Goal: Information Seeking & Learning: Understand process/instructions

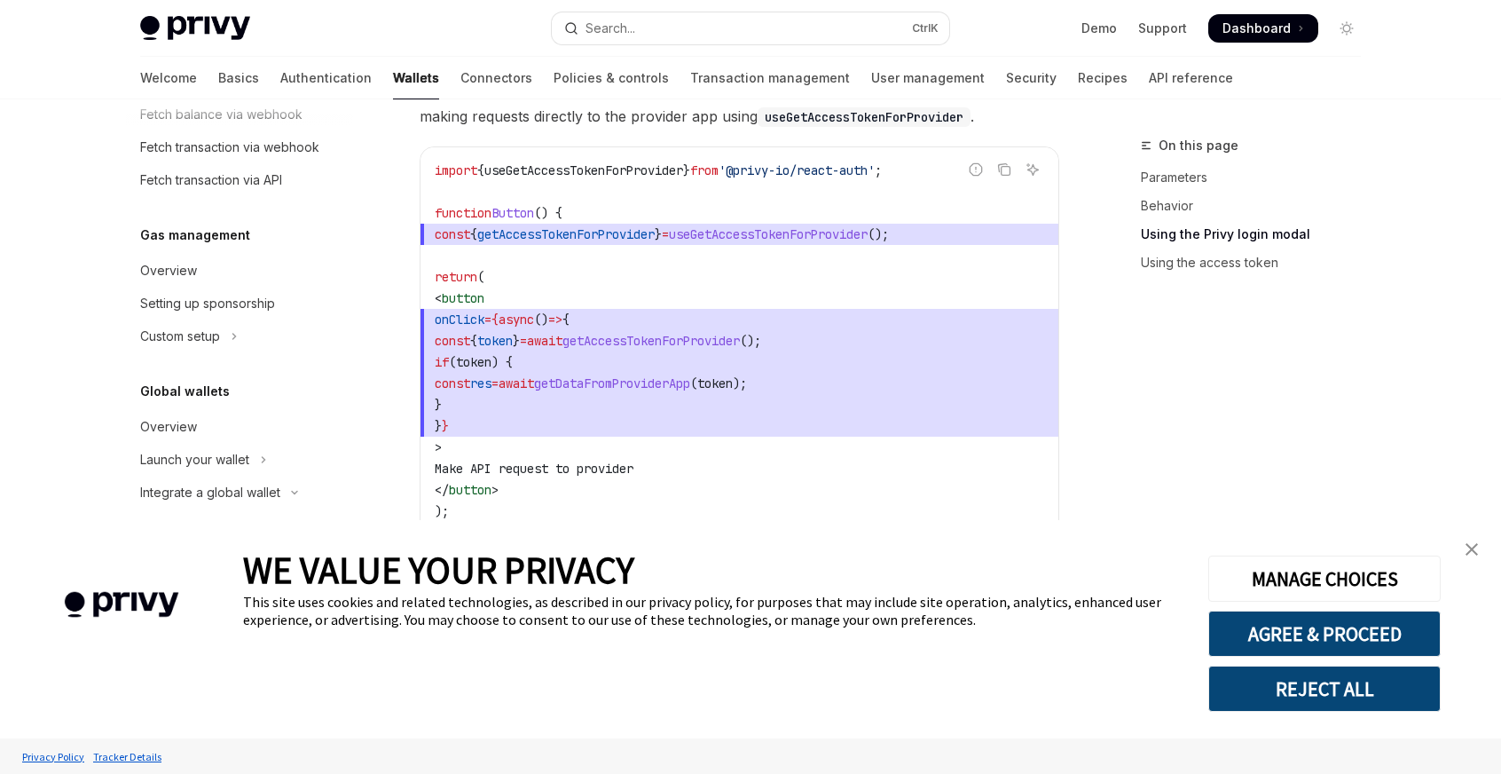
scroll to position [1833, 0]
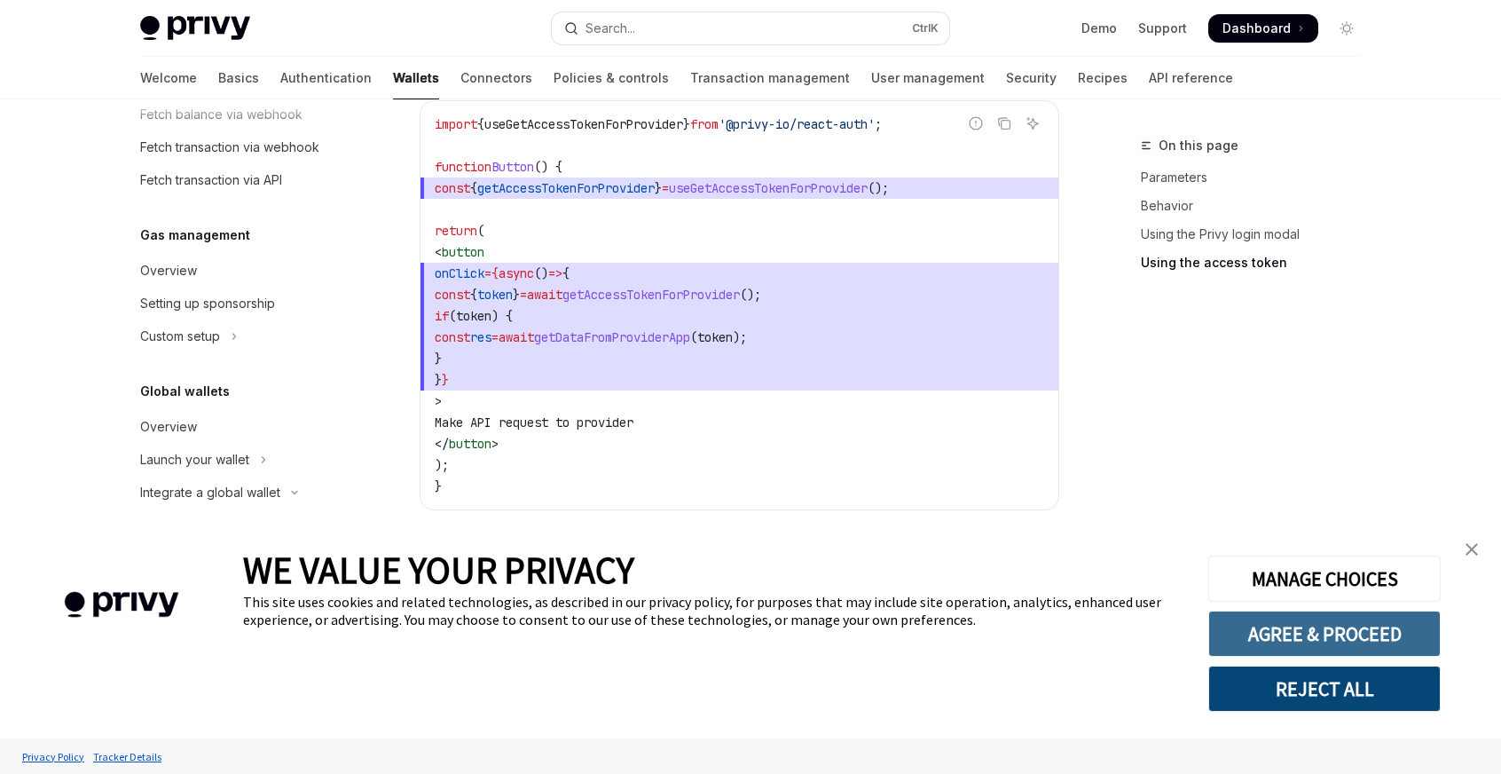
click at [1348, 639] on button "AGREE & PROCEED" at bounding box center [1324, 633] width 232 height 46
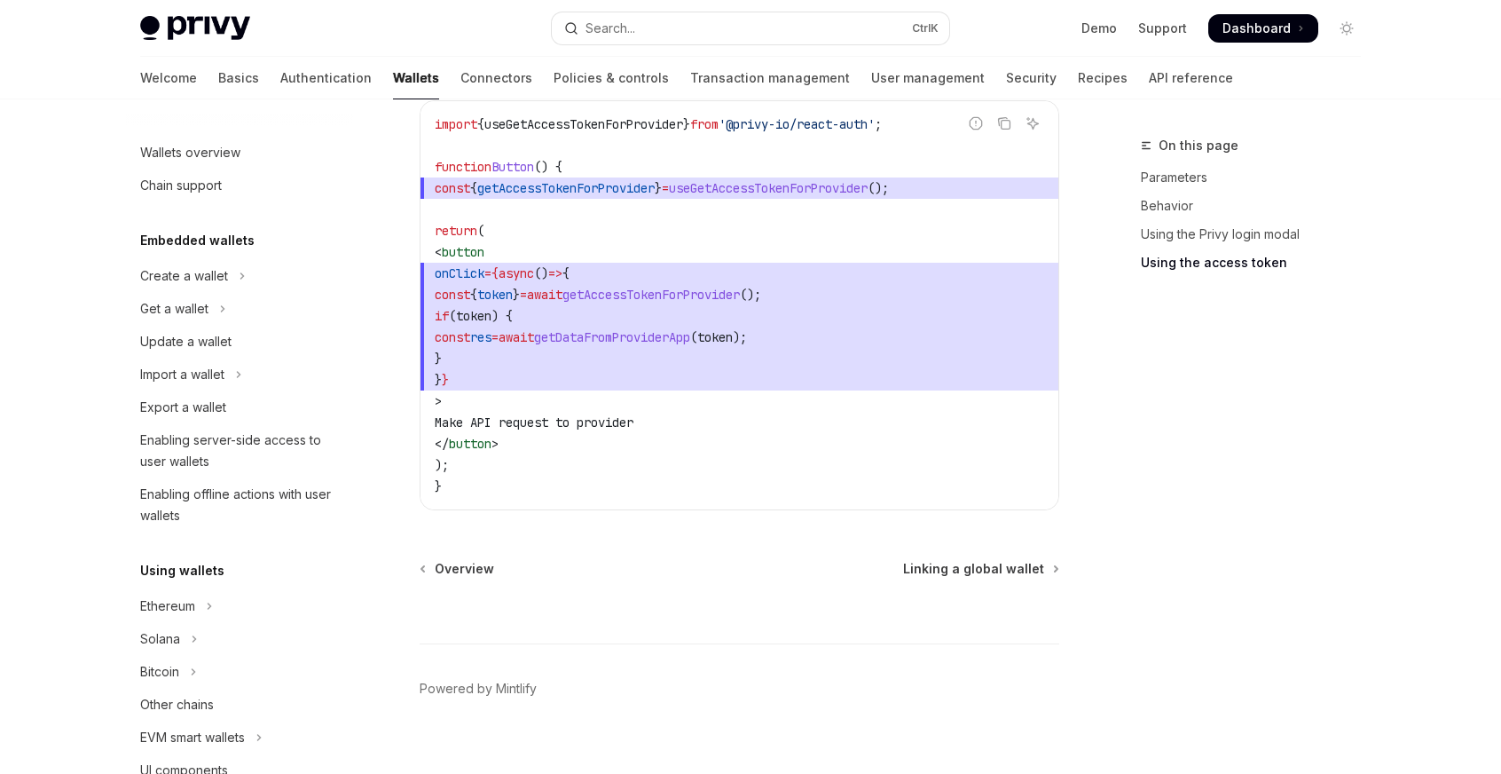
scroll to position [1001, 0]
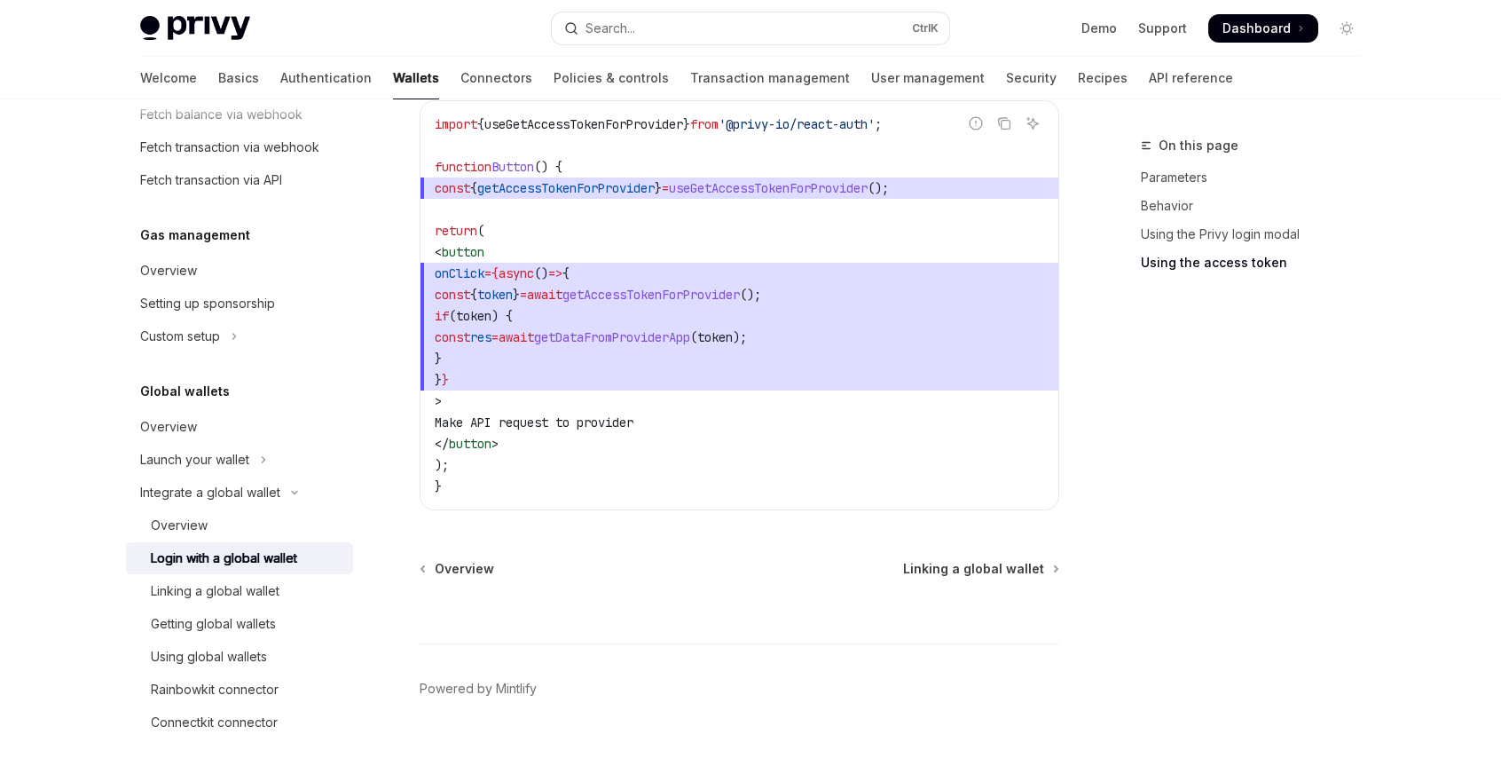
click at [227, 562] on div "Login with a global wallet" at bounding box center [224, 557] width 146 height 21
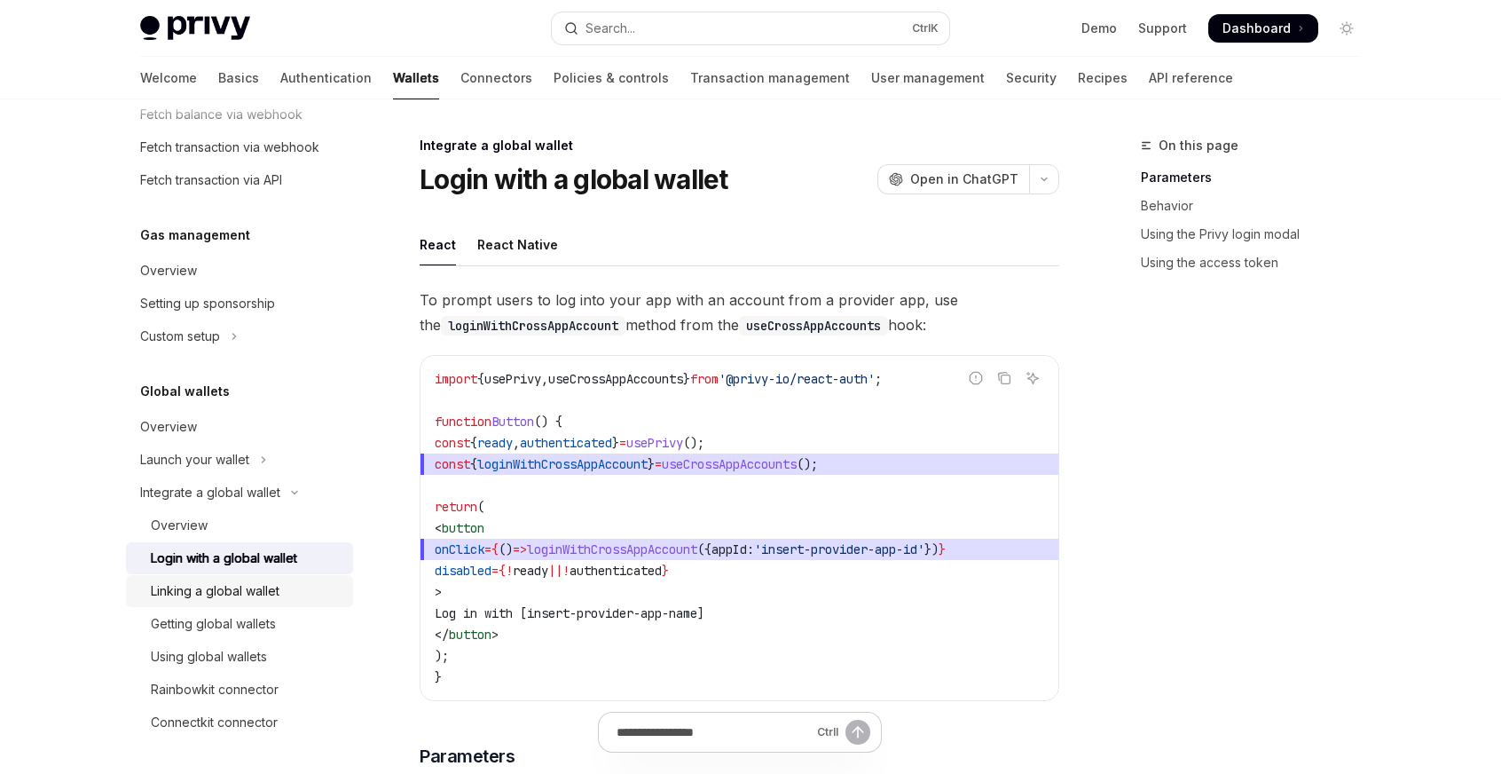
click at [225, 599] on div "Linking a global wallet" at bounding box center [215, 590] width 129 height 21
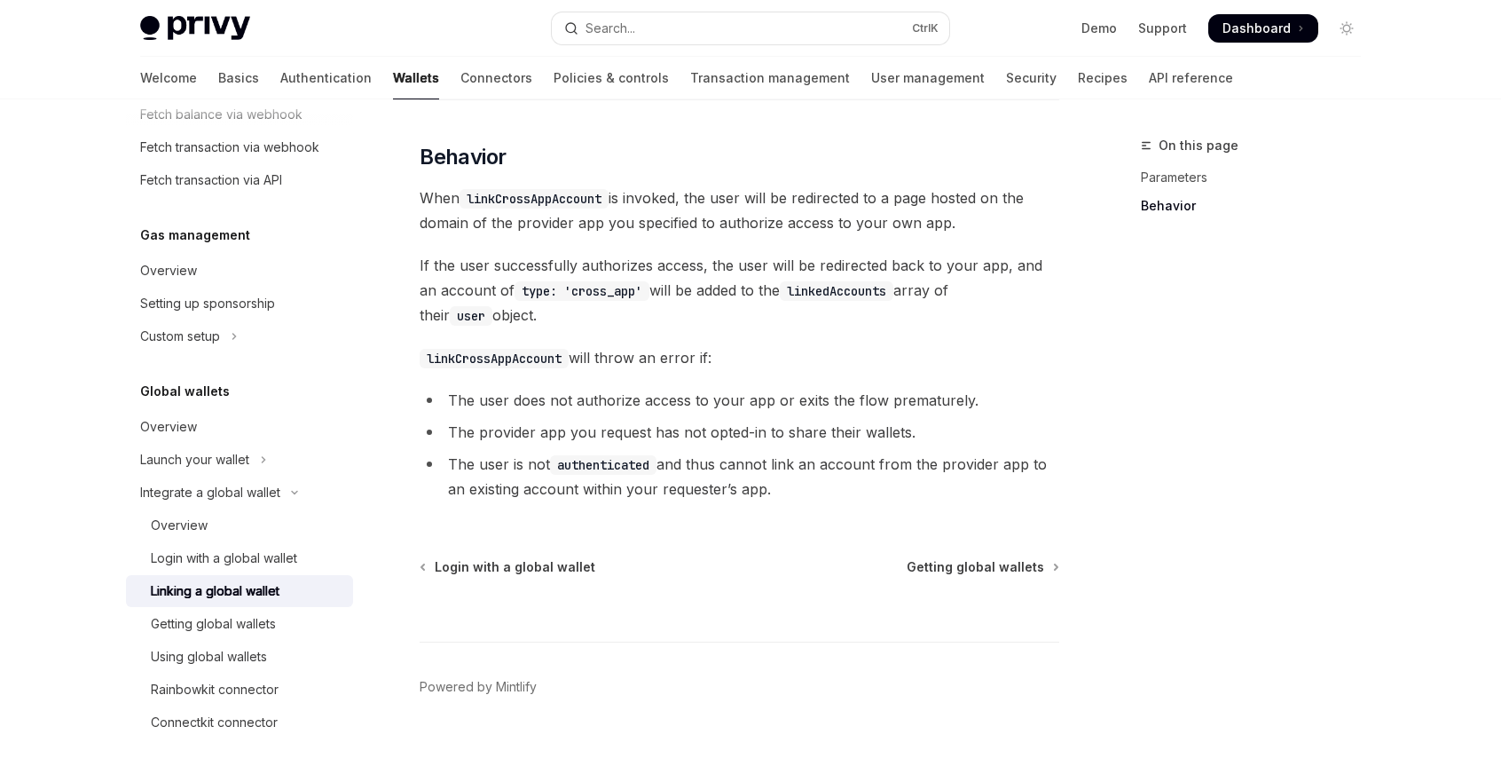
scroll to position [810, 0]
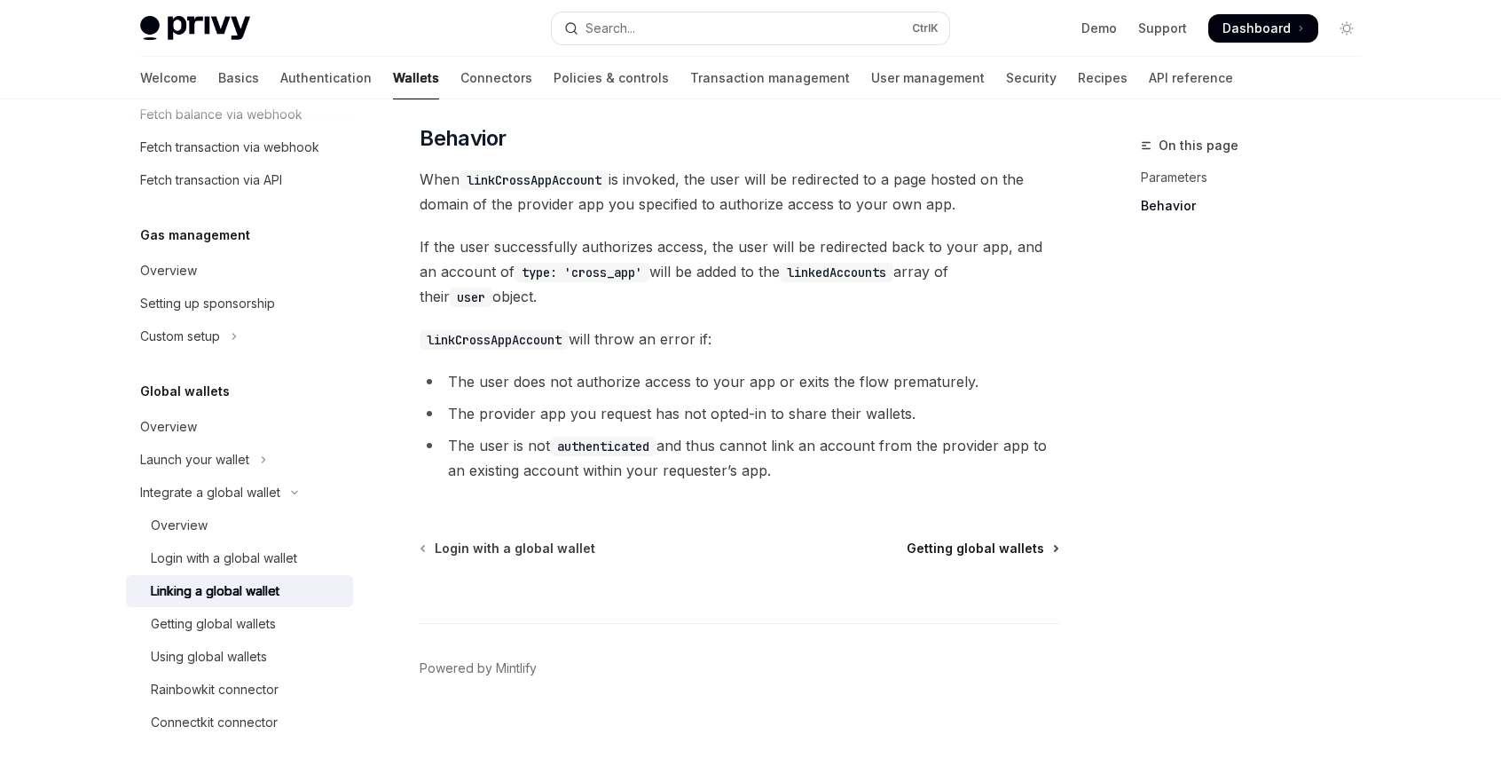
click at [1009, 539] on span "Getting global wallets" at bounding box center [975, 548] width 137 height 18
type textarea "*"
